Goal: Task Accomplishment & Management: Use online tool/utility

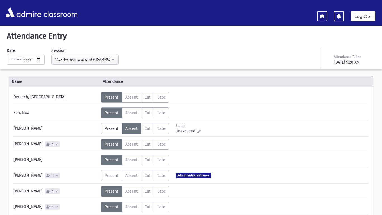
scroll to position [157, 0]
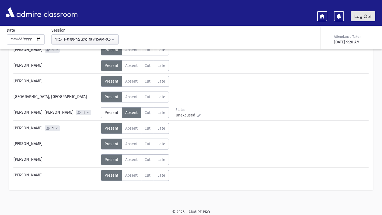
click at [369, 14] on link "Log Out" at bounding box center [363, 16] width 25 height 10
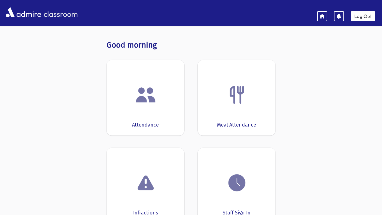
click at [175, 96] on div at bounding box center [145, 94] width 60 height 21
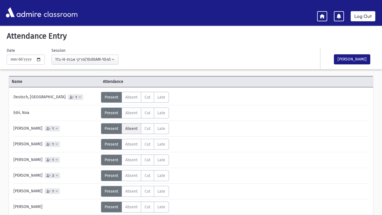
click at [131, 128] on span "Absent" at bounding box center [131, 128] width 12 height 5
click at [134, 177] on span "Absent" at bounding box center [131, 175] width 12 height 5
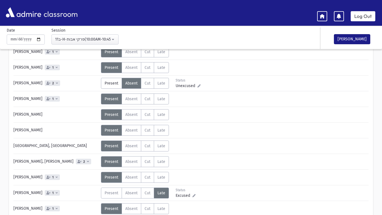
scroll to position [93, 0]
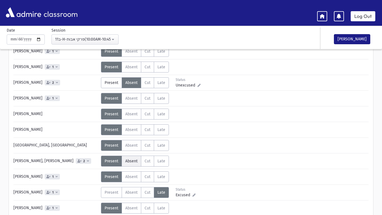
click at [128, 162] on span "Absent" at bounding box center [131, 161] width 12 height 5
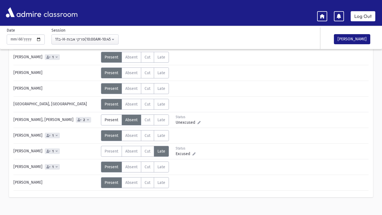
scroll to position [137, 0]
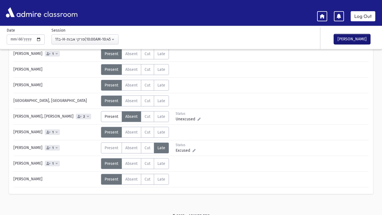
click at [346, 42] on button "[PERSON_NAME]" at bounding box center [352, 39] width 36 height 10
